Goal: Information Seeking & Learning: Learn about a topic

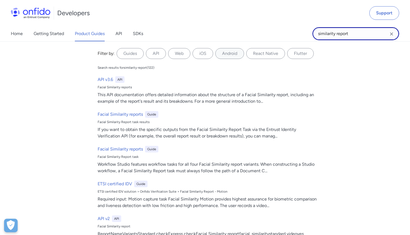
drag, startPoint x: 353, startPoint y: 34, endPoint x: 280, endPoint y: 39, distance: 73.4
click at [280, 39] on div "Home Getting Started Product Guides API SDKs similarity report similarity repor…" at bounding box center [205, 33] width 410 height 15
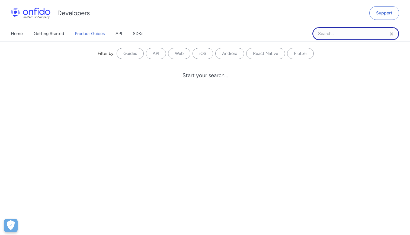
type input "d"
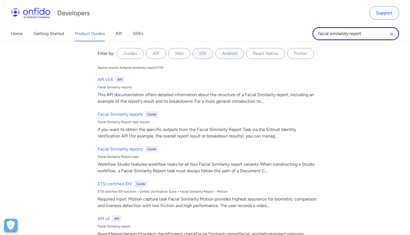
click at [345, 34] on input "facial similaroty report" at bounding box center [356, 33] width 87 height 13
click at [378, 30] on input "facial similarity report" at bounding box center [356, 33] width 87 height 13
type input "consider"
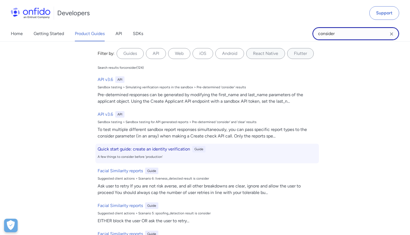
scroll to position [20, 0]
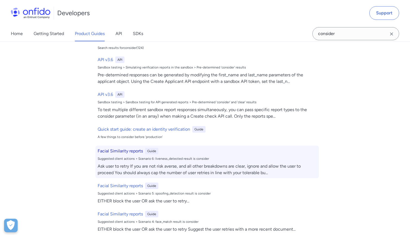
click at [126, 153] on h6 "Facial Similarity reports" at bounding box center [120, 151] width 45 height 7
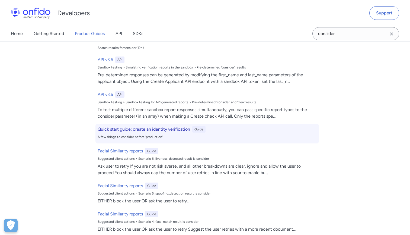
click at [148, 126] on h6 "Quick start guide: create an identity verification" at bounding box center [144, 129] width 93 height 7
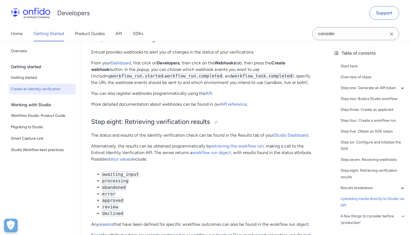
scroll to position [1831, 0]
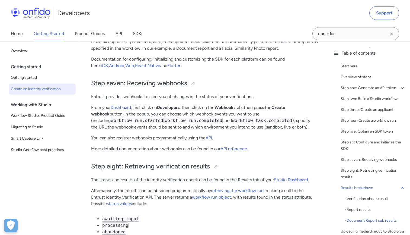
click at [47, 89] on span "Create an identity verification" at bounding box center [42, 89] width 63 height 7
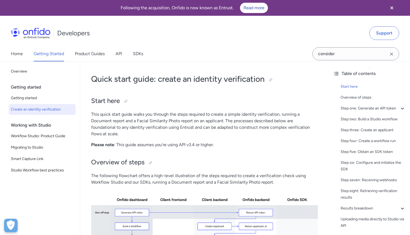
click at [44, 106] on link "Create an identity verification" at bounding box center [42, 109] width 67 height 11
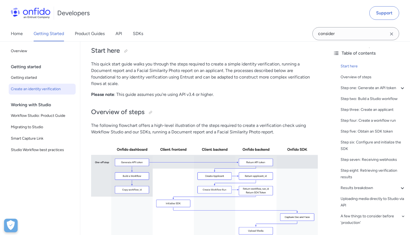
scroll to position [54, 0]
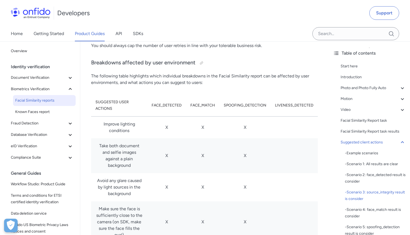
scroll to position [3158, 0]
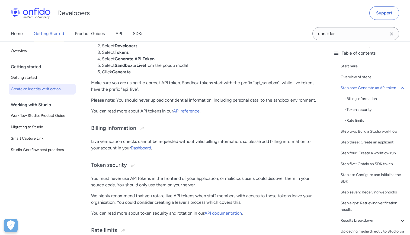
scroll to position [389, 0]
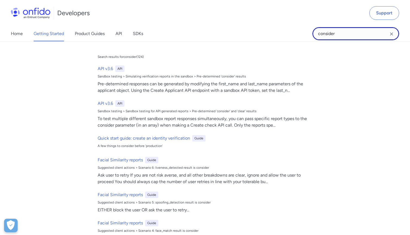
click at [377, 37] on input "consider" at bounding box center [356, 33] width 87 height 13
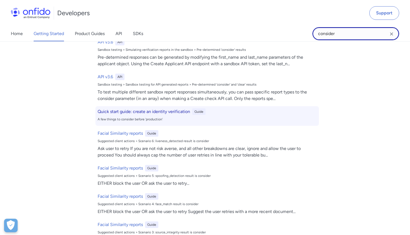
scroll to position [47, 0]
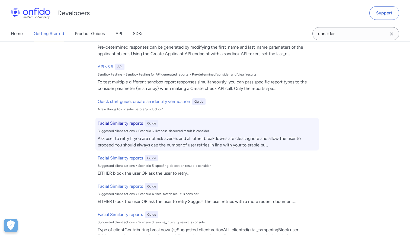
click at [130, 125] on h6 "Facial Similarity reports" at bounding box center [120, 123] width 45 height 7
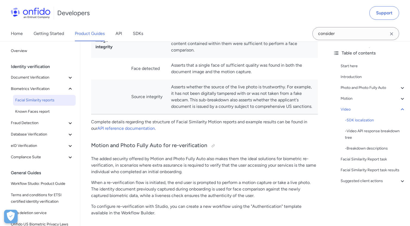
scroll to position [197, 0]
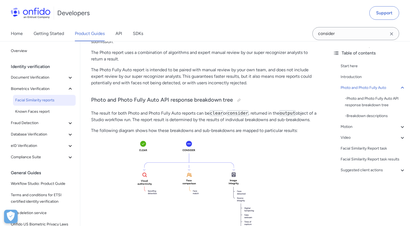
click at [198, 117] on p "The result for both Photo and Photo Fully Auto reports can be clear or consider…" at bounding box center [204, 116] width 227 height 13
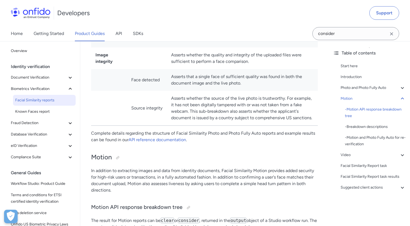
scroll to position [552, 0]
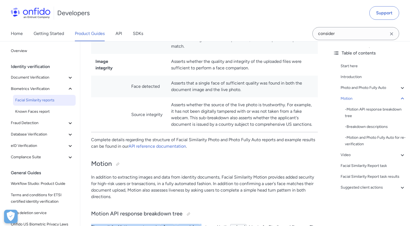
drag, startPoint x: 91, startPoint y: 122, endPoint x: 205, endPoint y: 121, distance: 113.7
copy p "The result for Motion reports can be clear or consider ,"
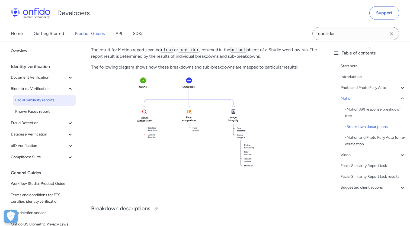
scroll to position [749, 0]
